Goal: Navigation & Orientation: Find specific page/section

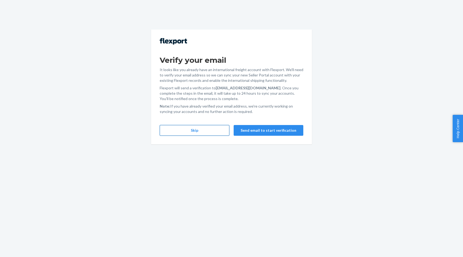
click at [218, 129] on button "Skip" at bounding box center [195, 130] width 70 height 11
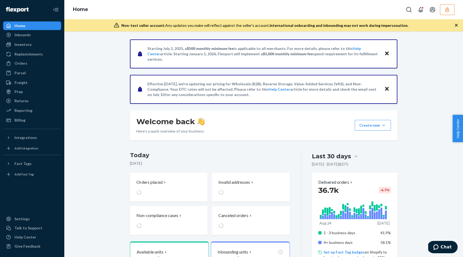
click at [452, 8] on button "button" at bounding box center [447, 9] width 14 height 11
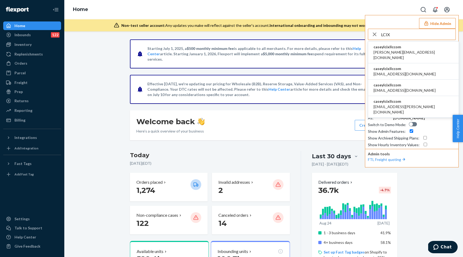
type input "LCIX"
click at [394, 47] on span "caseylcixllccom" at bounding box center [413, 46] width 80 height 5
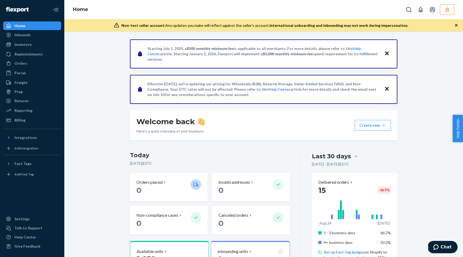
click at [444, 9] on icon "button" at bounding box center [446, 9] width 5 height 5
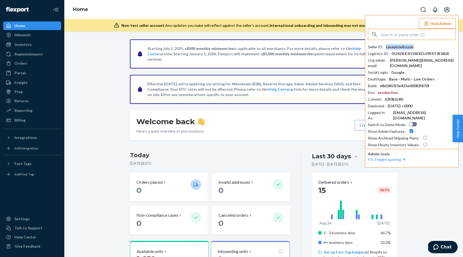
click at [394, 46] on div "caseylcixllccom" at bounding box center [400, 46] width 28 height 5
click at [296, 113] on div "Welcome back Here’s a quick overview of your business Create new Create new inb…" at bounding box center [263, 125] width 267 height 30
click at [265, 122] on div "Welcome back Here’s a quick overview of your business Create new Create new inb…" at bounding box center [263, 125] width 267 height 30
